Goal: Leave review/rating: Share an evaluation or opinion about a product, service, or content

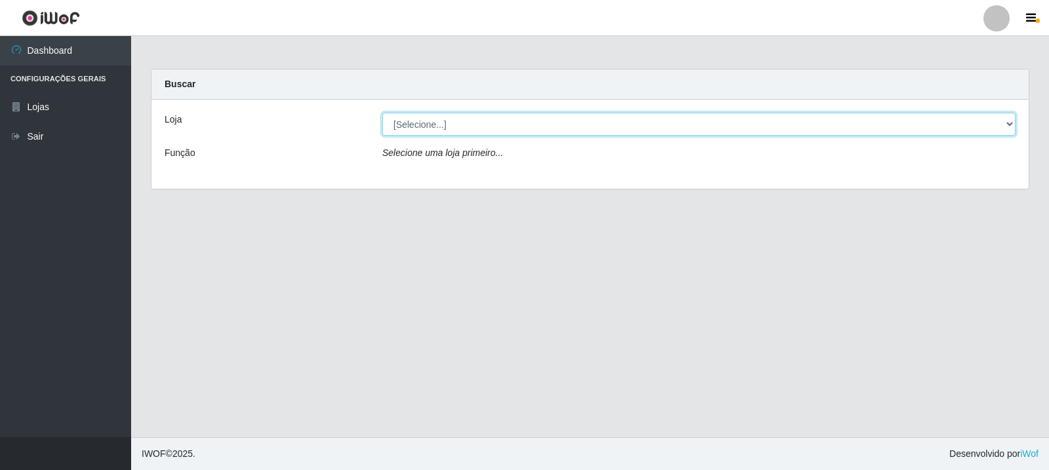
click at [519, 118] on select "[Selecione...] Rede Compras Supermercados - LOJA 3" at bounding box center [698, 124] width 633 height 23
select select "162"
click at [382, 113] on select "[Selecione...] Rede Compras Supermercados - LOJA 3" at bounding box center [698, 124] width 633 height 23
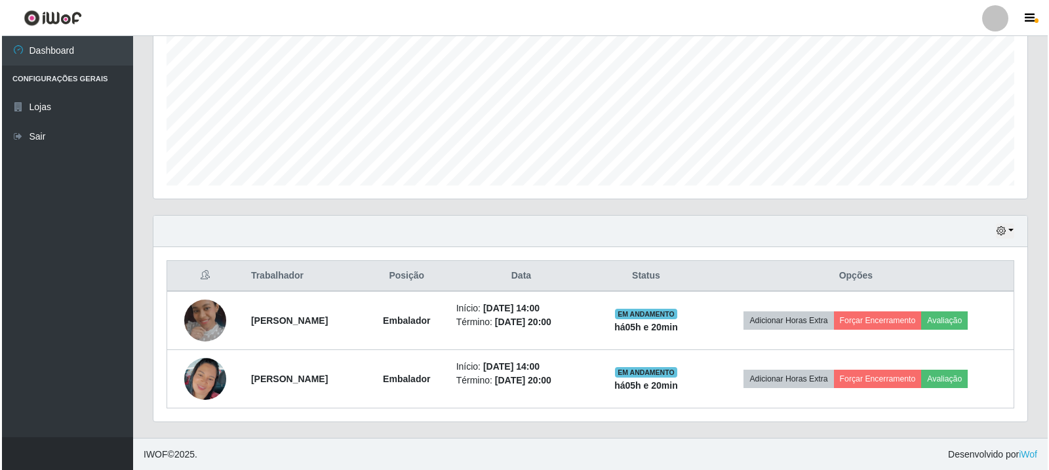
scroll to position [284, 0]
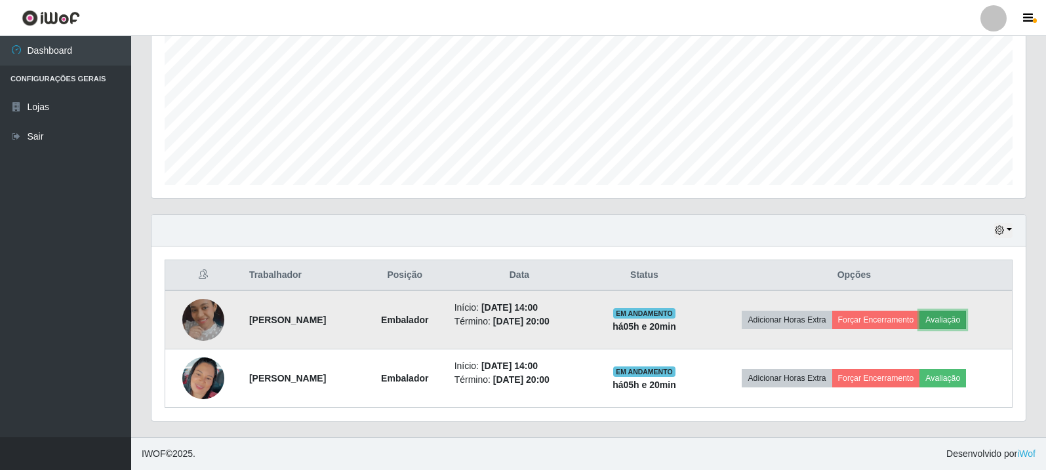
click at [966, 313] on button "Avaliação" at bounding box center [942, 320] width 47 height 18
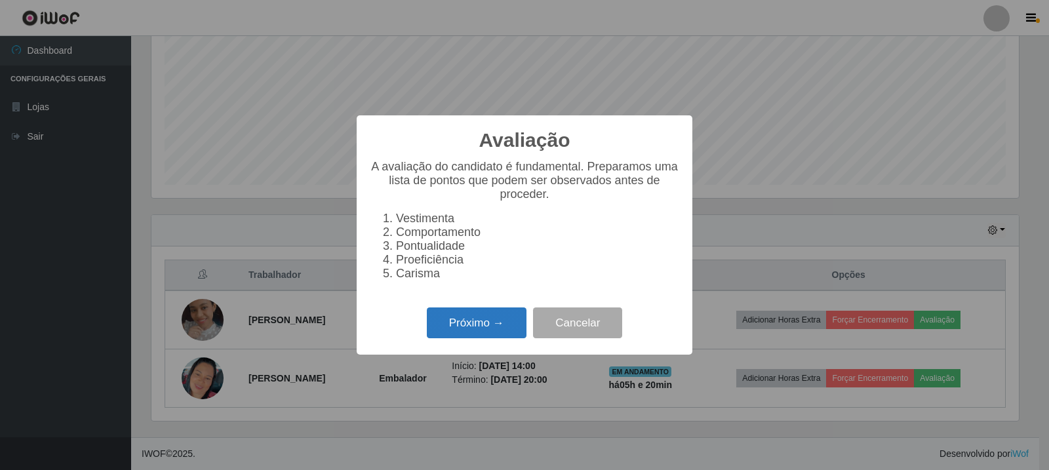
click at [483, 334] on button "Próximo →" at bounding box center [477, 322] width 100 height 31
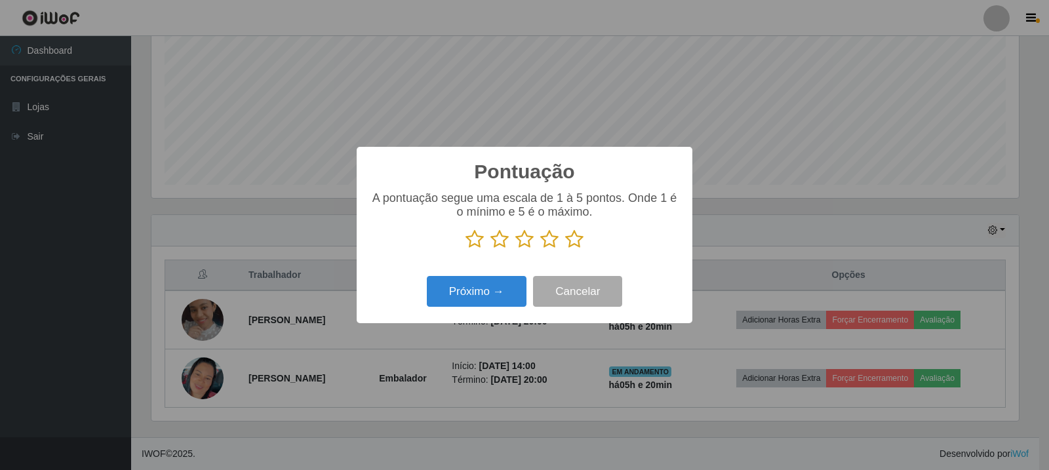
click at [576, 245] on icon at bounding box center [574, 239] width 18 height 20
click at [565, 249] on input "radio" at bounding box center [565, 249] width 0 height 0
click at [494, 298] on button "Próximo →" at bounding box center [477, 291] width 100 height 31
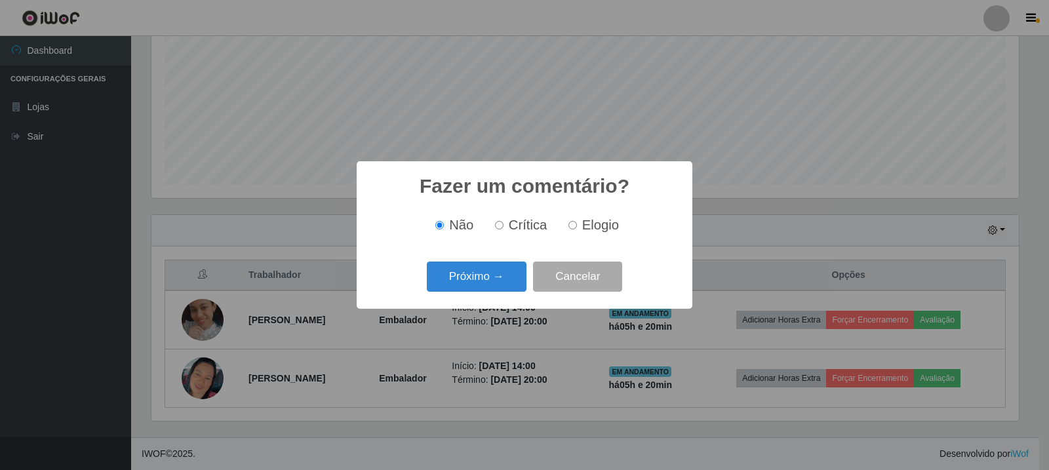
click at [571, 226] on input "Elogio" at bounding box center [572, 225] width 9 height 9
radio input "true"
click at [521, 272] on button "Próximo →" at bounding box center [477, 277] width 100 height 31
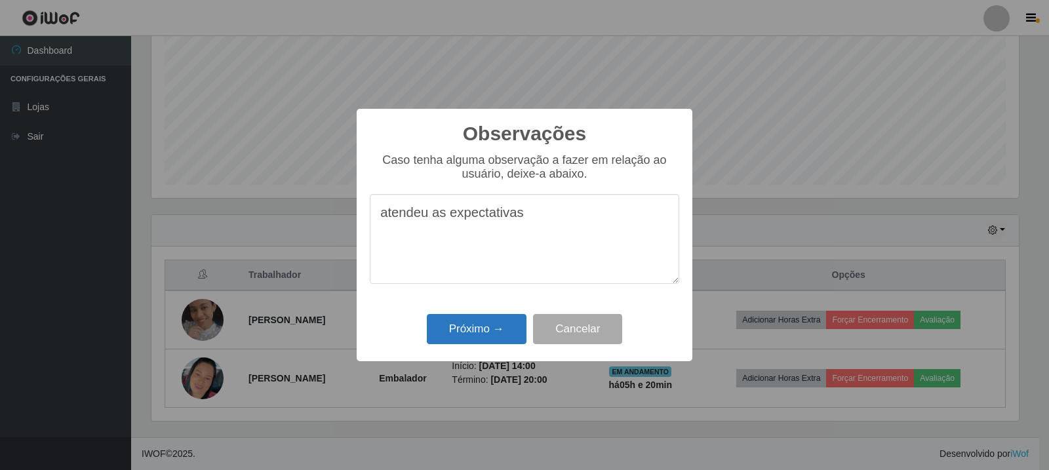
type textarea "atendeu as expectativas"
click at [501, 327] on button "Próximo →" at bounding box center [477, 329] width 100 height 31
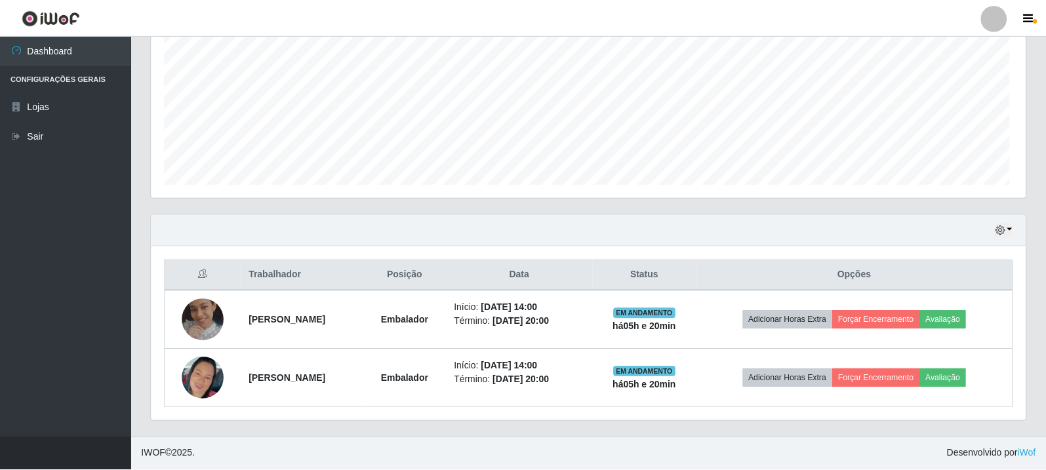
scroll to position [272, 874]
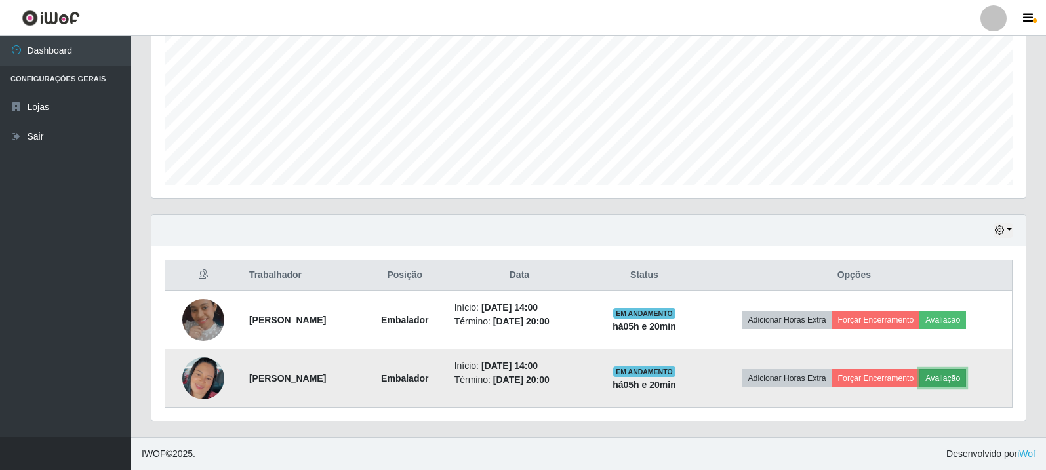
click at [966, 377] on button "Avaliação" at bounding box center [942, 378] width 47 height 18
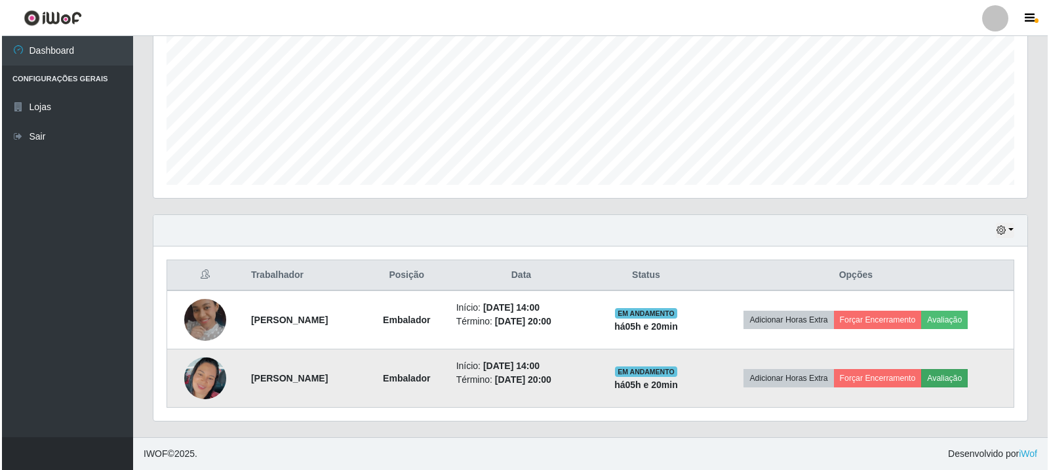
scroll to position [272, 867]
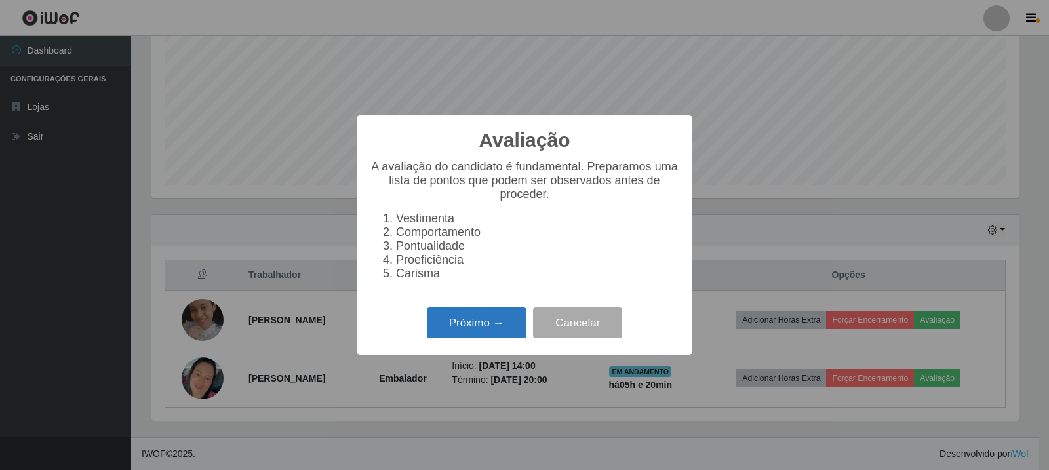
click at [444, 336] on button "Próximo →" at bounding box center [477, 322] width 100 height 31
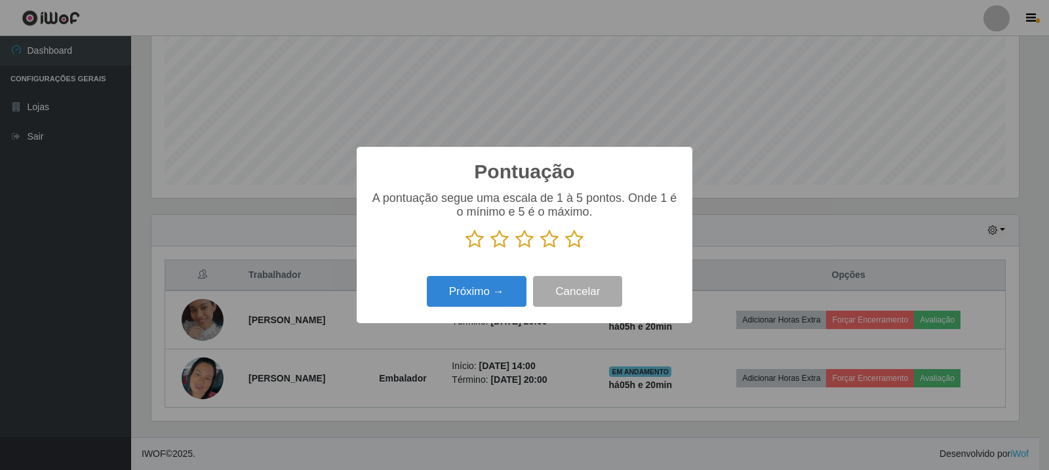
scroll to position [655292, 654697]
click at [571, 241] on icon at bounding box center [574, 239] width 18 height 20
click at [565, 249] on input "radio" at bounding box center [565, 249] width 0 height 0
click at [498, 284] on button "Próximo →" at bounding box center [477, 291] width 100 height 31
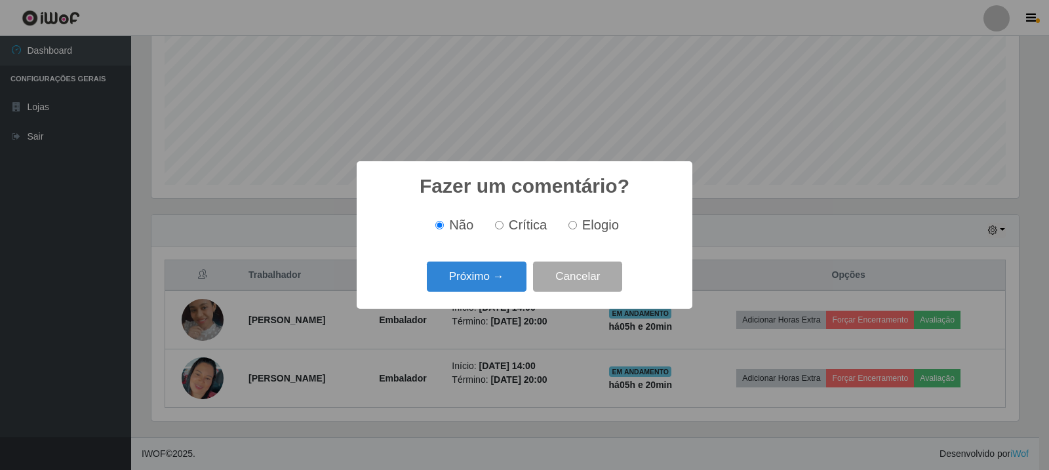
click at [577, 226] on label "Elogio" at bounding box center [591, 225] width 56 height 15
click at [577, 226] on input "Elogio" at bounding box center [572, 225] width 9 height 9
radio input "true"
click at [513, 275] on button "Próximo →" at bounding box center [477, 277] width 100 height 31
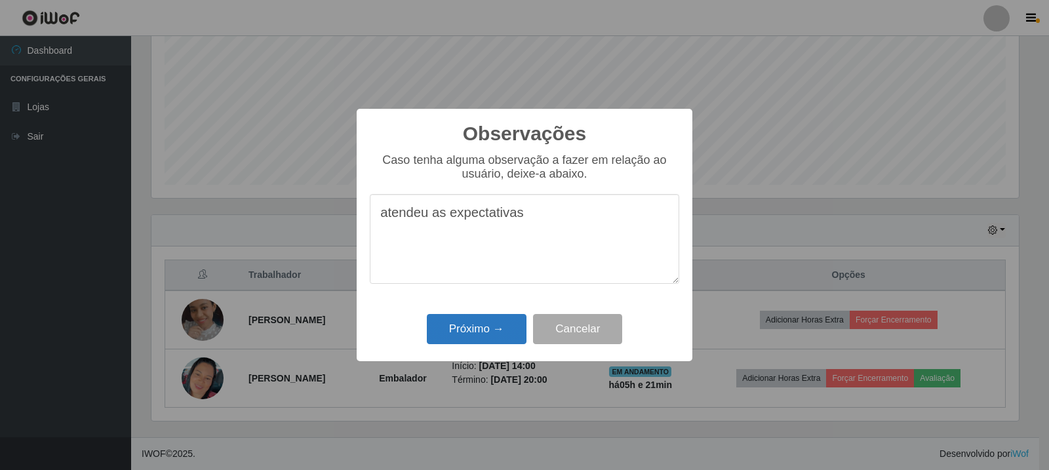
type textarea "atendeu as expectativas"
click at [495, 331] on button "Próximo →" at bounding box center [477, 329] width 100 height 31
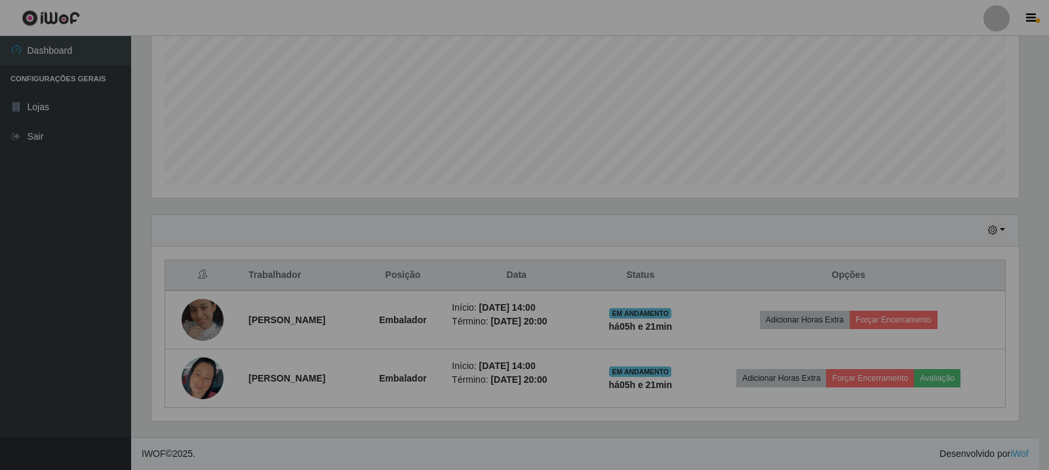
scroll to position [272, 874]
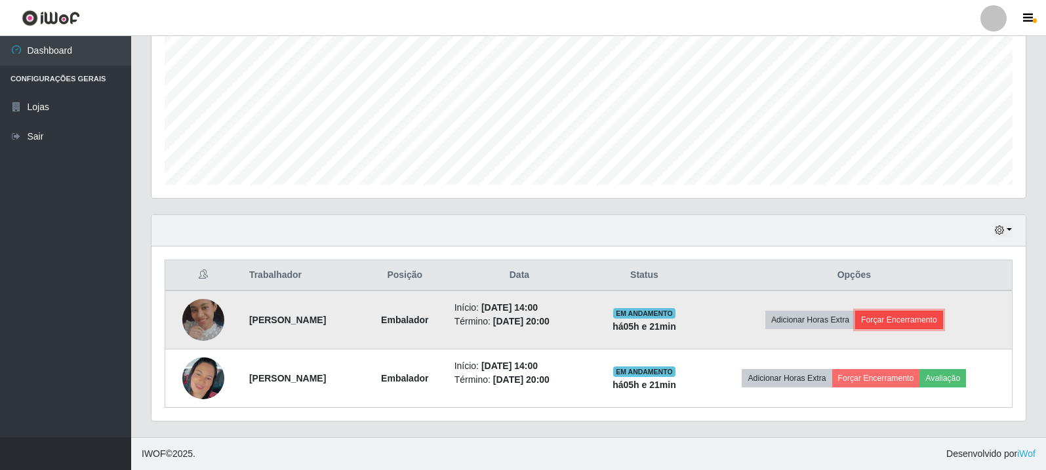
click at [909, 311] on button "Forçar Encerramento" at bounding box center [899, 320] width 88 height 18
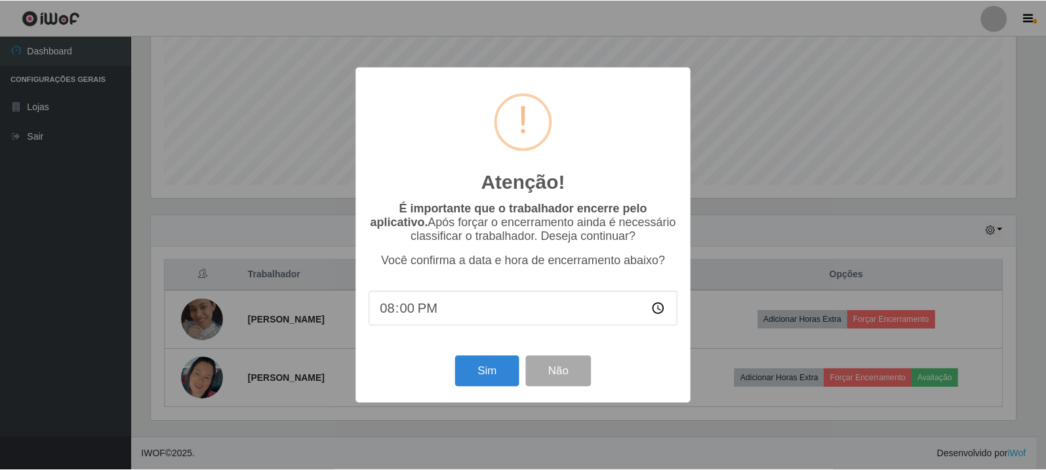
scroll to position [272, 867]
click at [486, 371] on button "Sim" at bounding box center [488, 371] width 64 height 31
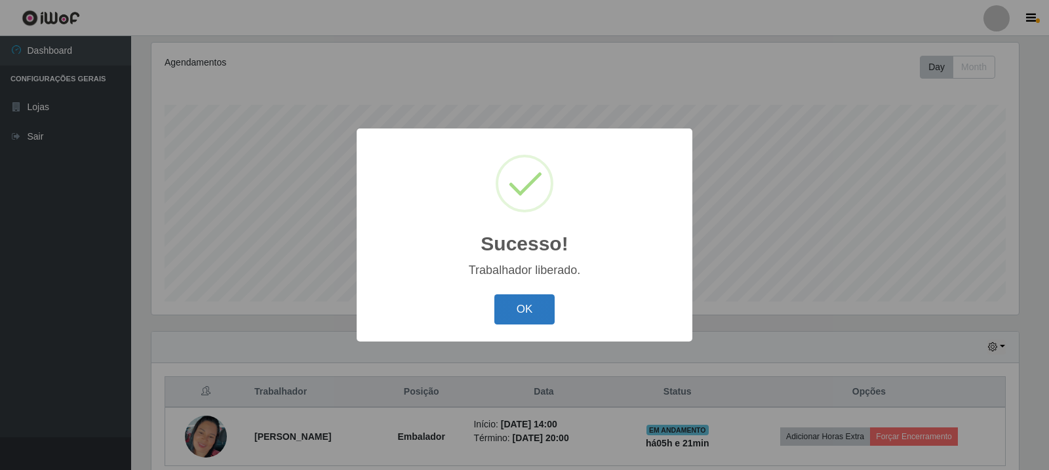
click at [519, 306] on button "OK" at bounding box center [524, 309] width 61 height 31
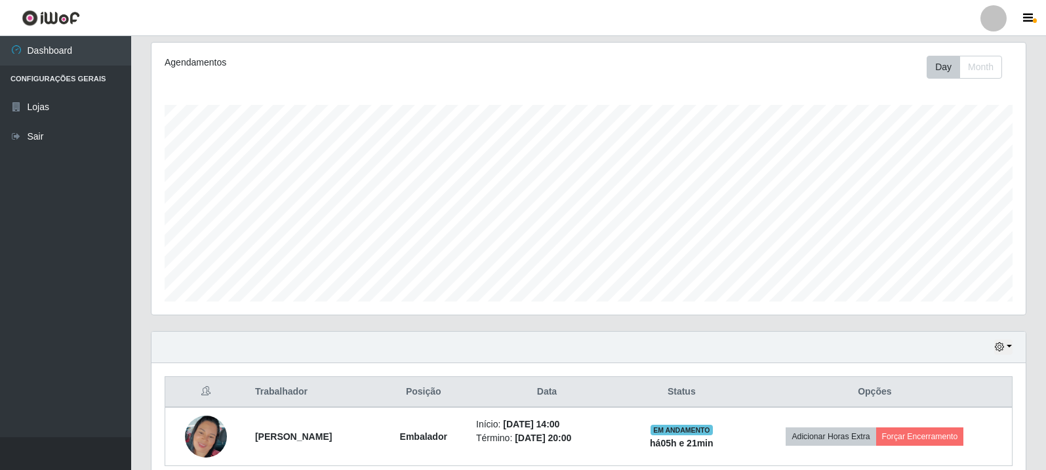
scroll to position [226, 0]
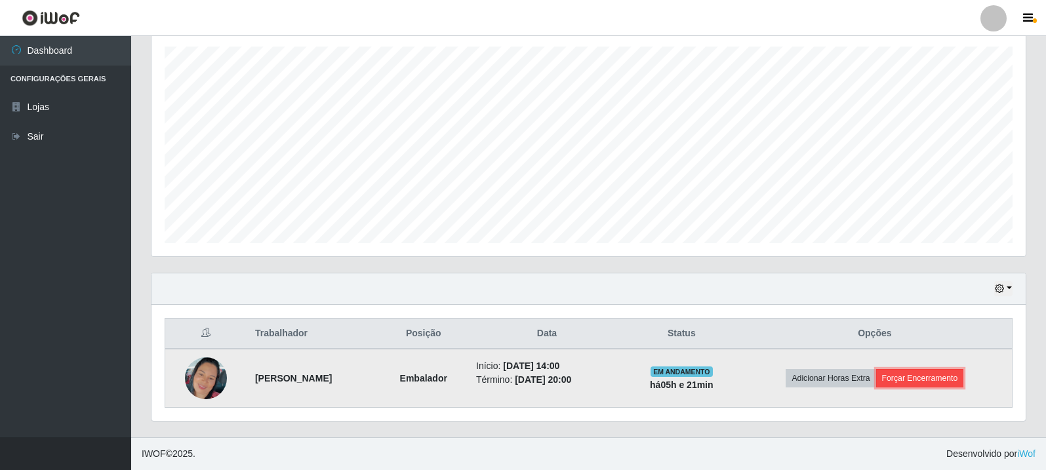
click at [944, 371] on button "Forçar Encerramento" at bounding box center [920, 378] width 88 height 18
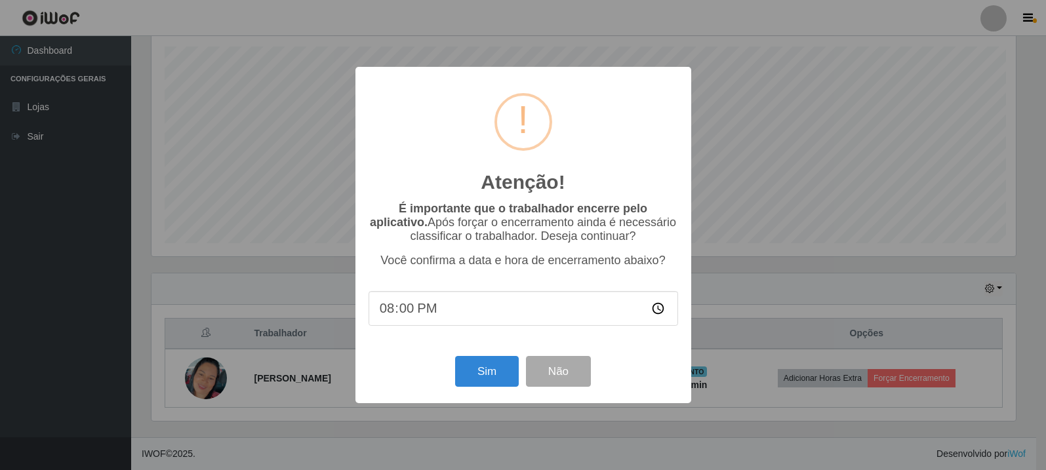
scroll to position [0, 0]
click at [502, 375] on button "Sim" at bounding box center [488, 371] width 64 height 31
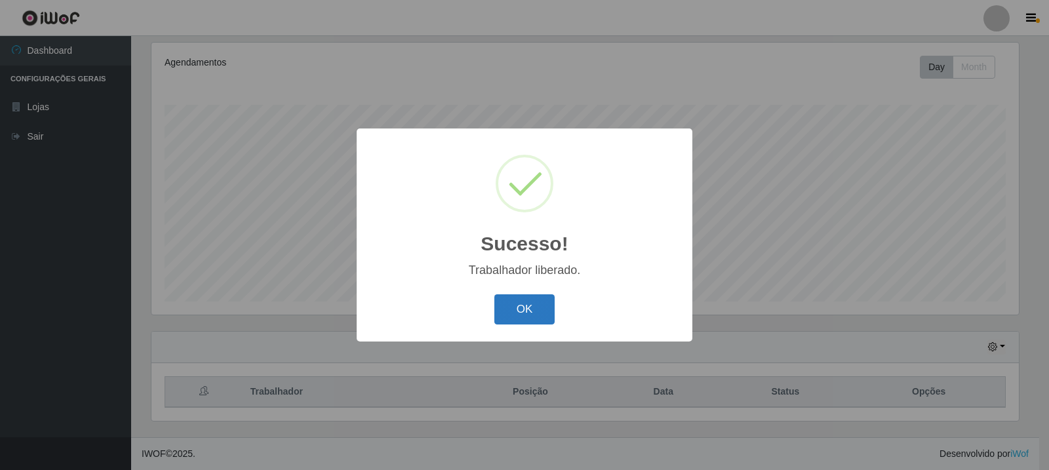
click at [520, 309] on button "OK" at bounding box center [524, 309] width 61 height 31
